Goal: Information Seeking & Learning: Find specific fact

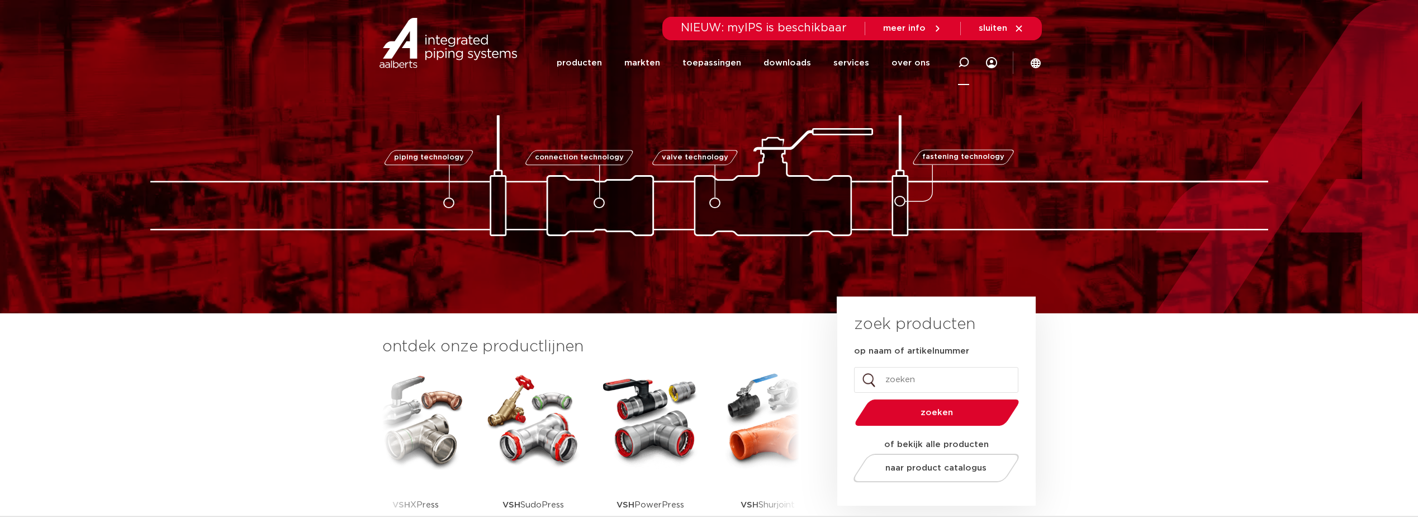
click at [964, 65] on icon at bounding box center [963, 62] width 13 height 13
paste input "5095075"
type input "5095075"
click button "Zoeken" at bounding box center [0, 0] width 0 height 0
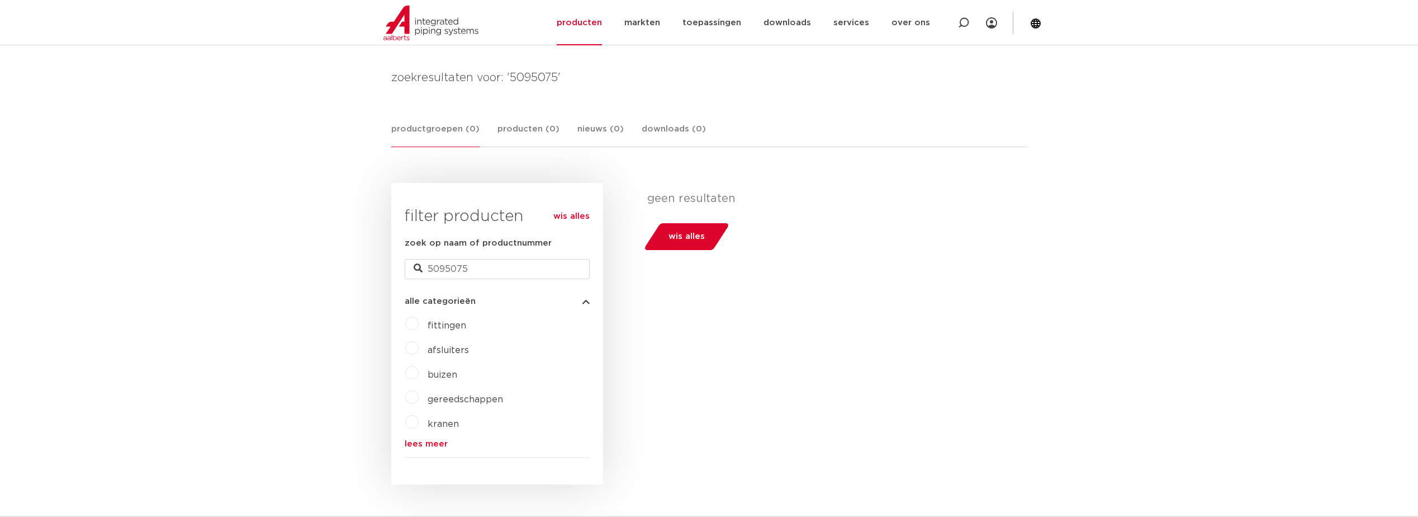
scroll to position [280, 0]
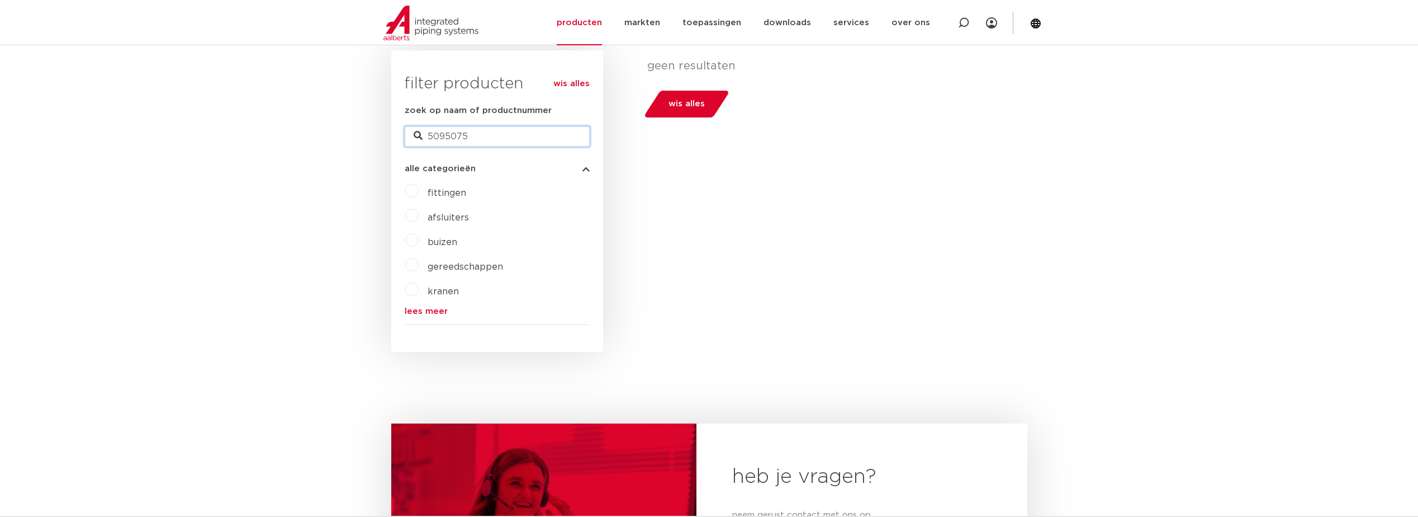
drag, startPoint x: 480, startPoint y: 130, endPoint x: 409, endPoint y: 127, distance: 71.6
click at [409, 127] on input "5095075" at bounding box center [497, 136] width 185 height 20
paste input "0"
type input "05095075"
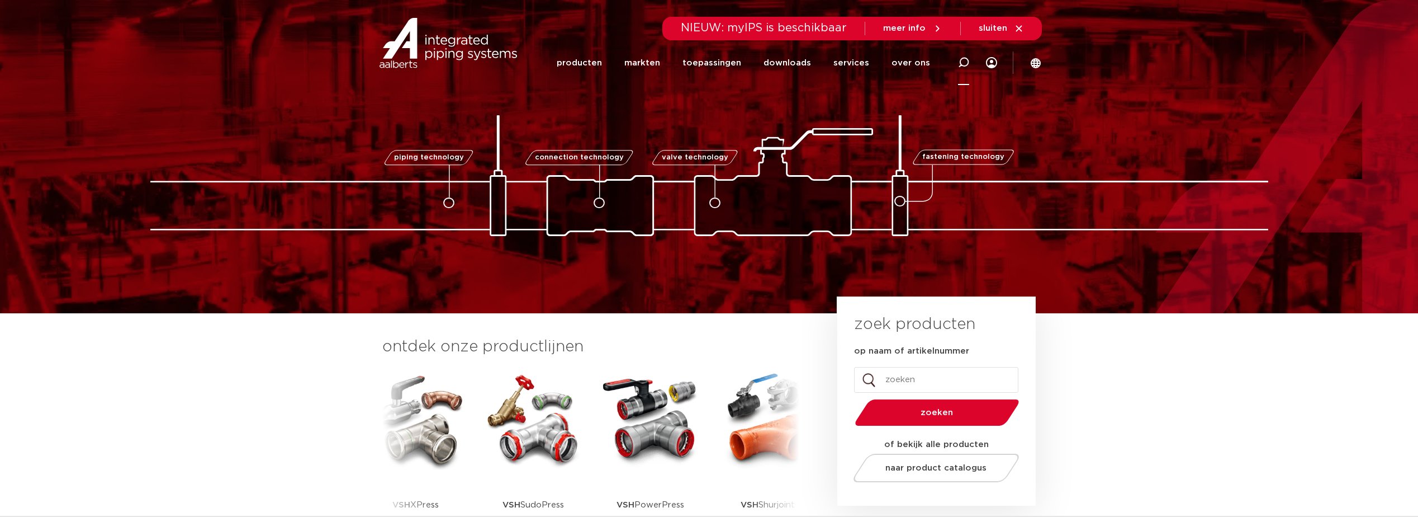
click at [958, 65] on icon at bounding box center [963, 62] width 11 height 11
paste input "49745"
type input "49745"
click button "Zoeken" at bounding box center [0, 0] width 0 height 0
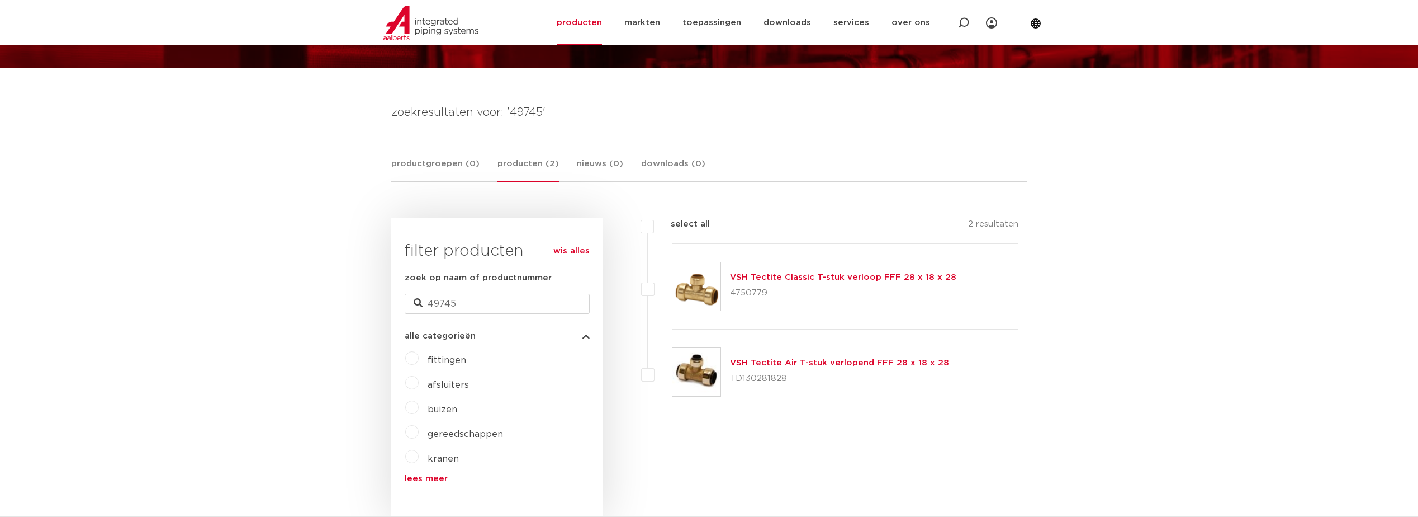
scroll to position [112, 0]
click at [788, 275] on link "VSH Tectite Classic T-stuk verloop FFF 28 x 18 x 28" at bounding box center [843, 277] width 226 height 8
click at [797, 363] on link "VSH Tectite Air T-stuk verlopend FFF 28 x 18 x 28" at bounding box center [839, 363] width 219 height 8
drag, startPoint x: 463, startPoint y: 308, endPoint x: 297, endPoint y: 287, distance: 167.9
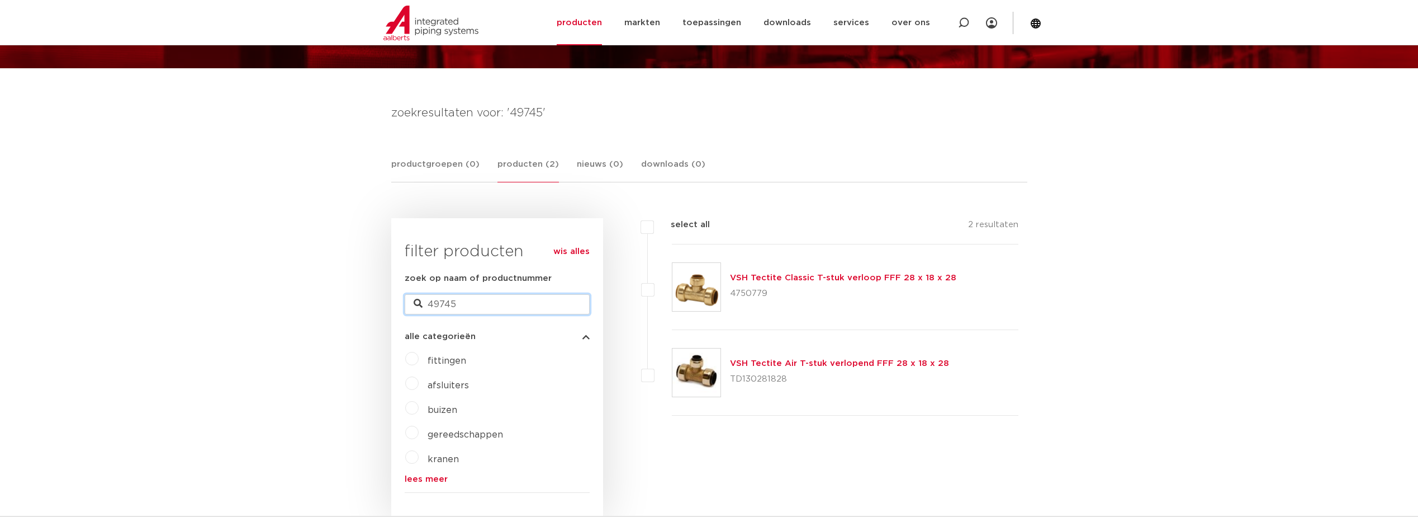
paste input "903242"
type input "903242"
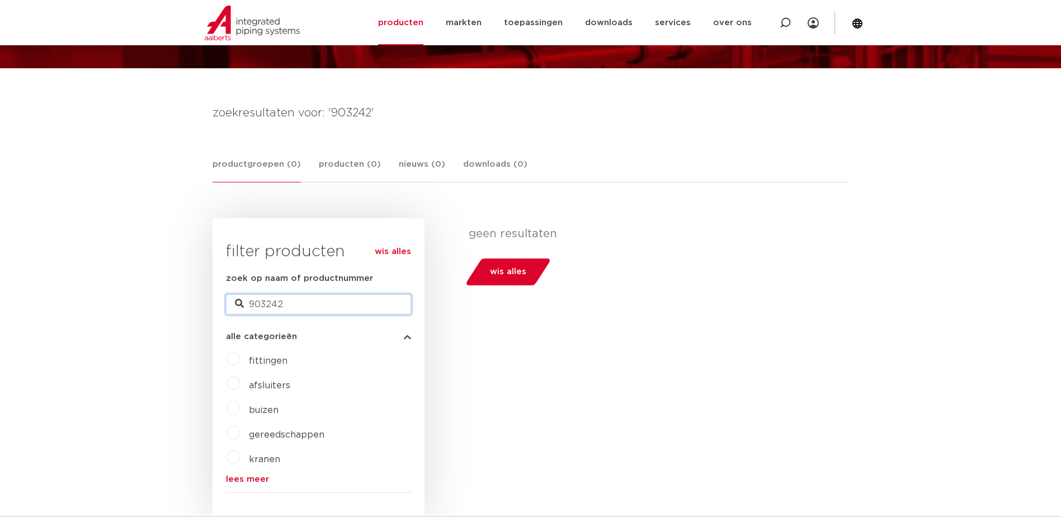
drag, startPoint x: 257, startPoint y: 302, endPoint x: 122, endPoint y: 299, distance: 135.3
paste input "05095255"
type input "05095255"
drag, startPoint x: 332, startPoint y: 309, endPoint x: 134, endPoint y: 307, distance: 197.4
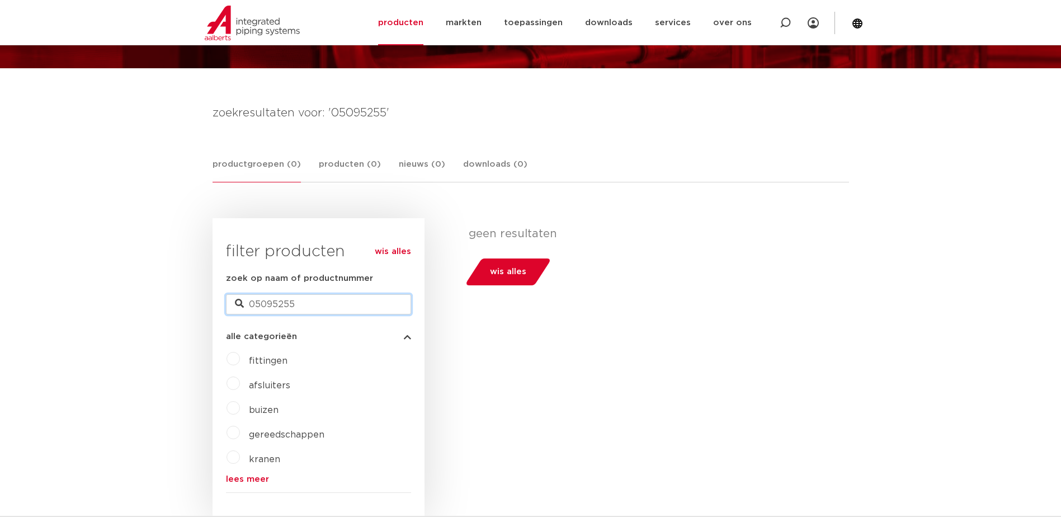
paste input "903242"
type input "903242"
